Goal: Task Accomplishment & Management: Complete application form

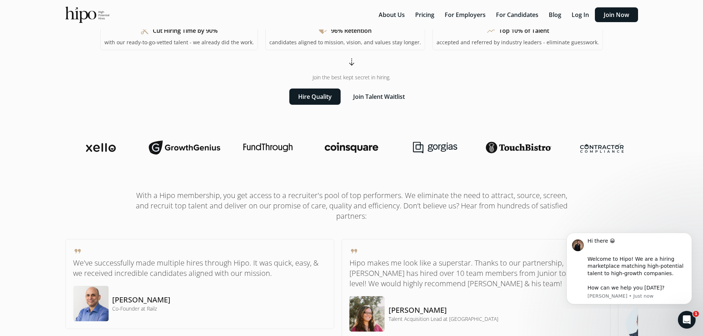
scroll to position [295, 0]
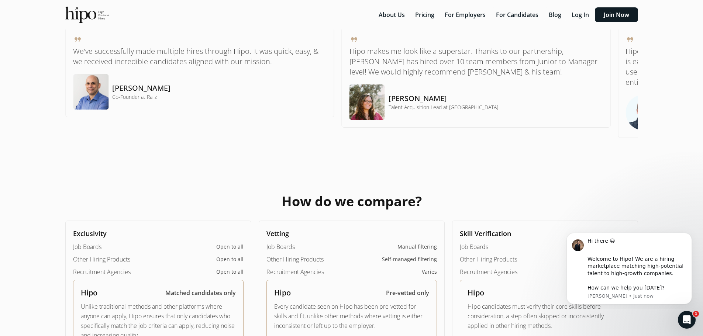
drag, startPoint x: 97, startPoint y: 61, endPoint x: 48, endPoint y: 123, distance: 79.1
drag, startPoint x: 48, startPoint y: 123, endPoint x: 18, endPoint y: 146, distance: 37.9
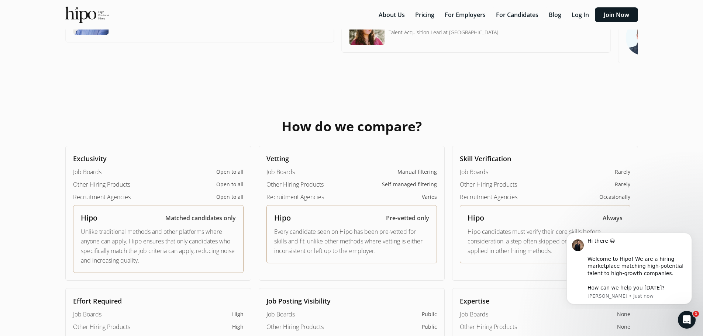
scroll to position [394, 0]
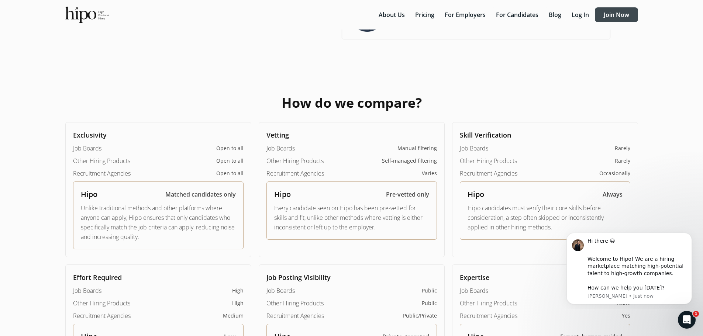
click at [612, 11] on button "Join Now" at bounding box center [616, 14] width 43 height 15
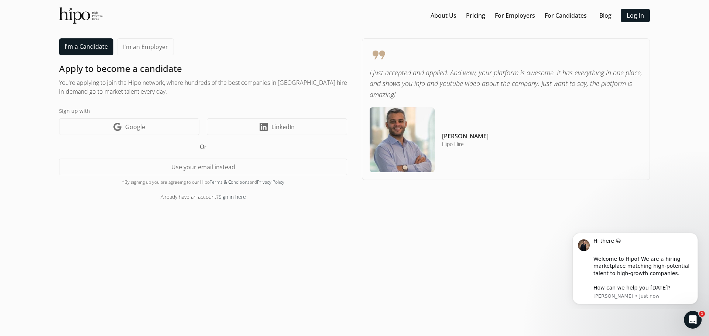
drag, startPoint x: 151, startPoint y: 124, endPoint x: 35, endPoint y: 96, distance: 118.9
click at [35, 96] on section "About Us Pricing For Employers For Candidates Blog Log In menu I'm a Candidate …" at bounding box center [354, 168] width 694 height 322
drag, startPoint x: 35, startPoint y: 96, endPoint x: 28, endPoint y: 75, distance: 22.4
click at [28, 75] on section "About Us Pricing For Employers For Candidates Blog Log In menu I'm a Candidate …" at bounding box center [354, 168] width 694 height 322
